Goal: Contribute content: Add original content to the website for others to see

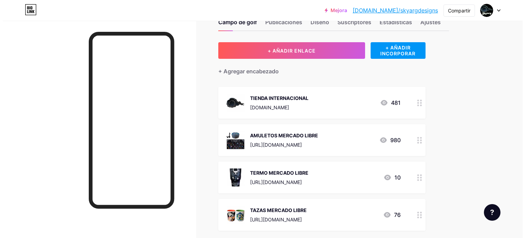
scroll to position [35, 0]
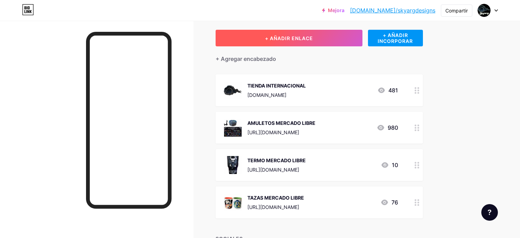
click at [262, 44] on button "+ AÑADIR ENLACE" at bounding box center [289, 38] width 147 height 17
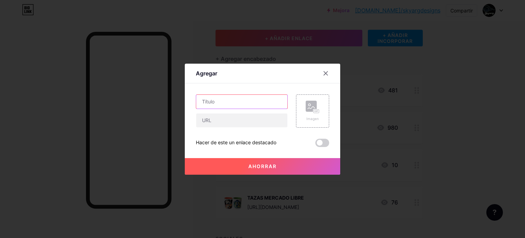
click at [238, 102] on input "text" at bounding box center [241, 102] width 91 height 14
type input "TERMO HORNET MERCADO LIBRE"
click at [323, 116] on div "Imagen" at bounding box center [312, 110] width 33 height 33
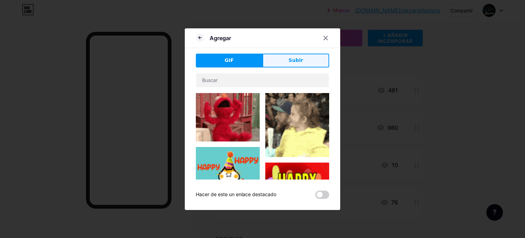
click at [273, 59] on button "Subir" at bounding box center [295, 61] width 67 height 14
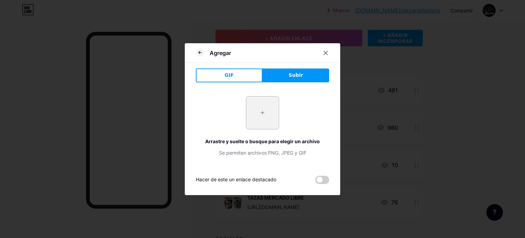
click at [247, 122] on input "file" at bounding box center [262, 112] width 32 height 32
type input "C:\fakepath\WhatsApp Image [DATE] 12.52.52 PM.jpeg"
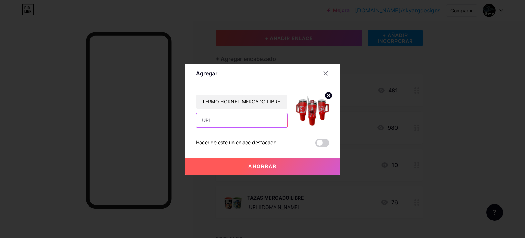
click at [216, 122] on input "text" at bounding box center [241, 120] width 91 height 14
paste input "[URL][DOMAIN_NAME]"
type input "[URL][DOMAIN_NAME]"
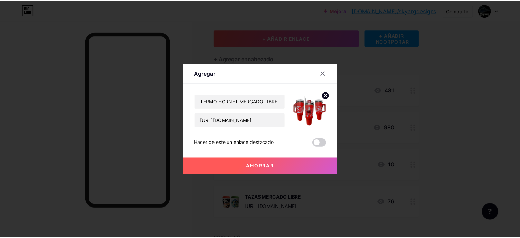
scroll to position [0, 0]
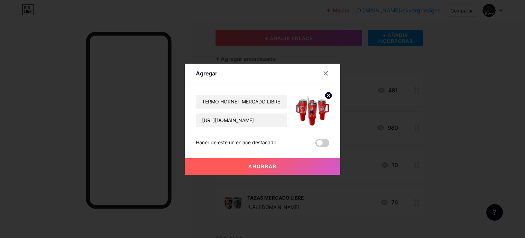
click at [247, 168] on button "Ahorrar" at bounding box center [262, 166] width 155 height 17
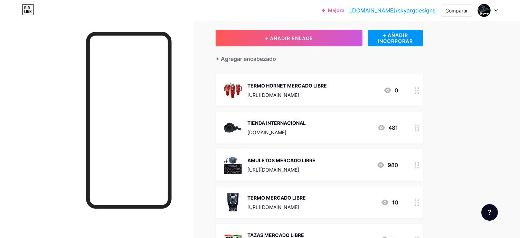
drag, startPoint x: 272, startPoint y: 100, endPoint x: 267, endPoint y: 188, distance: 87.9
click at [270, 197] on span "TERMO HORNET MERCADO LIBRE [URL][DOMAIN_NAME] 0 TIENDA INTERNACIONAL [DOMAIN_NA…" at bounding box center [319, 164] width 207 height 181
click at [428, 92] on div "+ AÑADIR ENLACE + AÑADIR INCORPORAR + Agregar encabezado TERMO HORNET MERCADO L…" at bounding box center [331, 180] width 231 height 300
click at [427, 93] on div "+ AÑADIR ENLACE + AÑADIR INCORPORAR + Agregar encabezado TERMO HORNET MERCADO L…" at bounding box center [331, 180] width 231 height 300
click at [412, 61] on div "+ Agregar encabezado" at bounding box center [319, 54] width 207 height 17
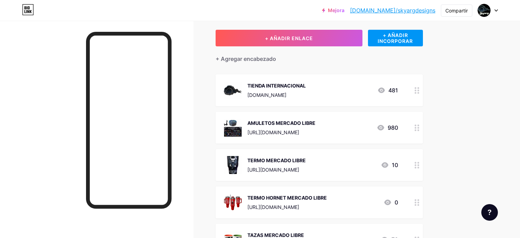
click at [453, 165] on div "Campo de golf Publicaciones Diseño Suscriptores Estadísticas Ajustes + AÑADIR E…" at bounding box center [237, 175] width 475 height 379
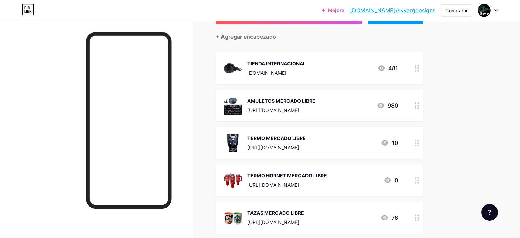
scroll to position [69, 0]
